Goal: Find specific page/section: Find specific page/section

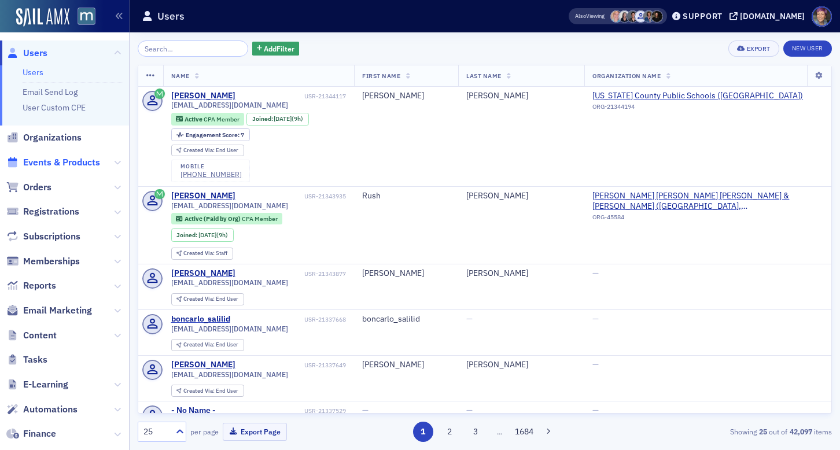
click at [46, 163] on span "Events & Products" at bounding box center [61, 162] width 77 height 13
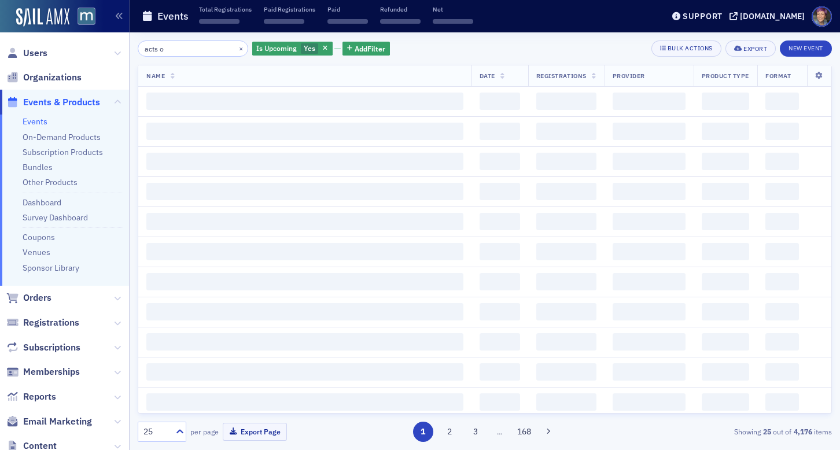
type input "acts of"
